Goal: Find specific page/section: Find specific page/section

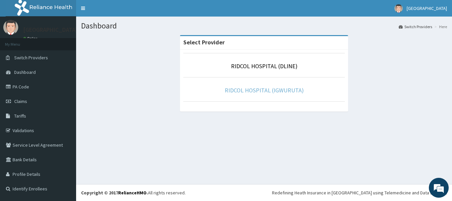
click at [243, 91] on link "RIDCOL HOSPITAL (IGWURUTA)" at bounding box center [264, 90] width 79 height 8
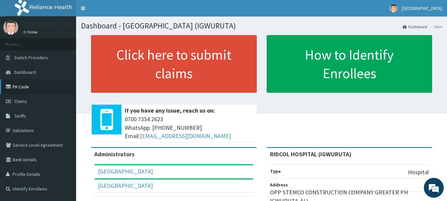
click at [20, 87] on link "PA Code" at bounding box center [38, 86] width 76 height 15
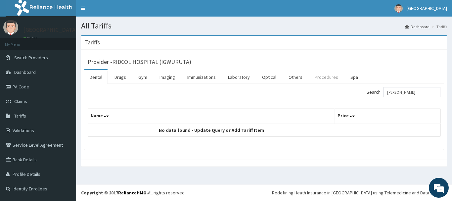
type input "LUM"
click at [319, 78] on link "Procedures" at bounding box center [326, 77] width 34 height 14
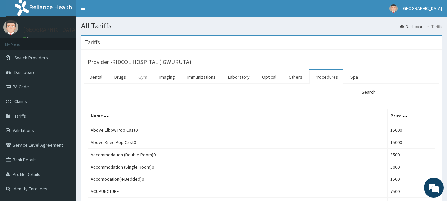
click at [140, 80] on link "Gym" at bounding box center [143, 77] width 20 height 14
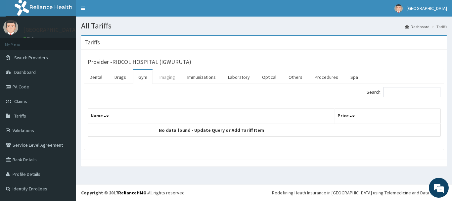
click at [168, 80] on link "Imaging" at bounding box center [167, 77] width 26 height 14
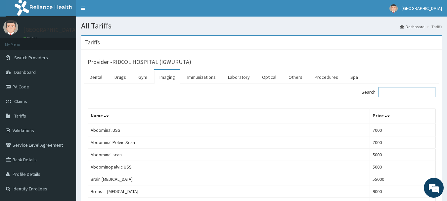
click at [400, 92] on input "Search:" at bounding box center [406, 92] width 57 height 10
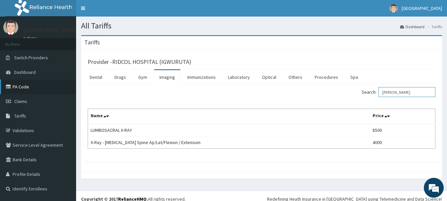
type input "LUM"
click at [29, 86] on link "PA Code" at bounding box center [38, 86] width 76 height 15
